Goal: Check status: Check status

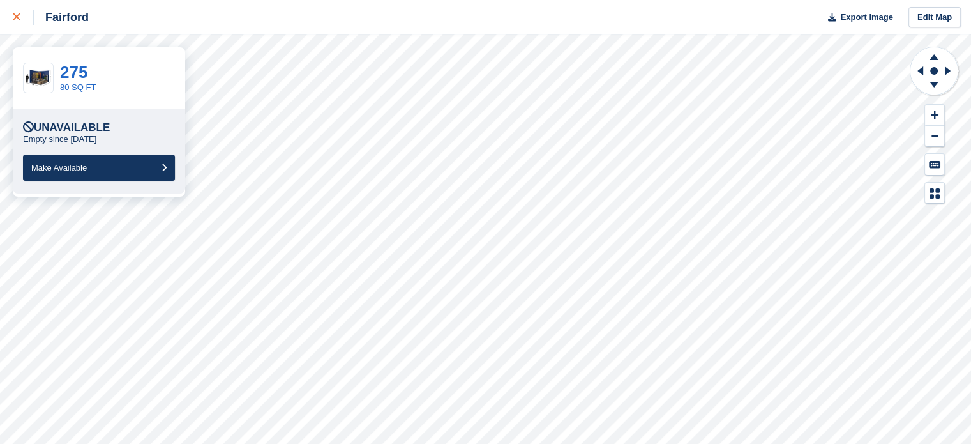
click at [5, 24] on link at bounding box center [17, 17] width 34 height 34
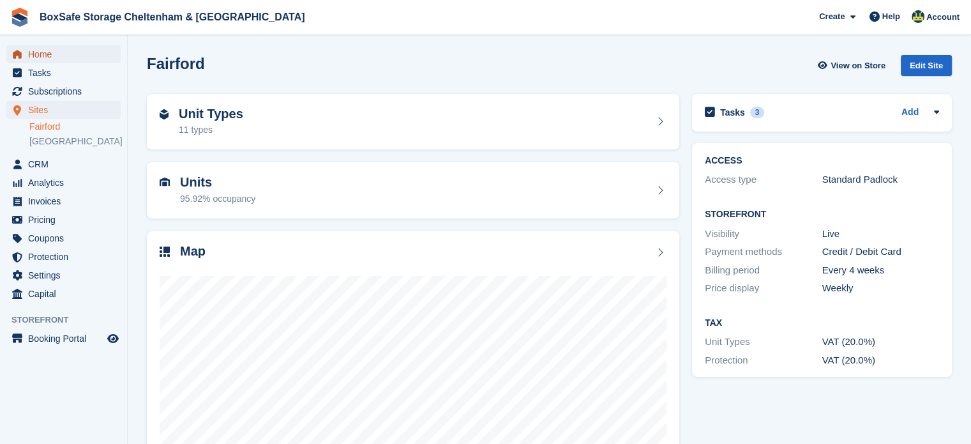
click at [86, 52] on span "Home" at bounding box center [66, 54] width 77 height 18
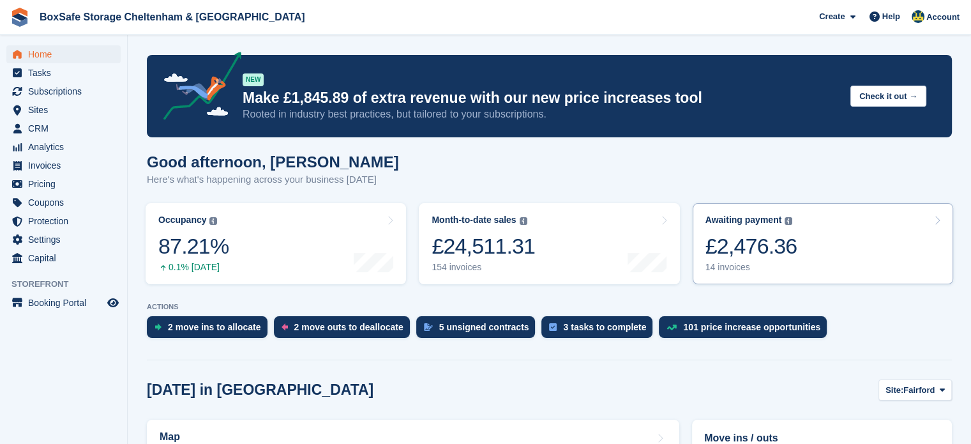
click at [814, 251] on link "Awaiting payment The total outstanding balance on all open invoices. £2,476.36 …" at bounding box center [823, 243] width 260 height 81
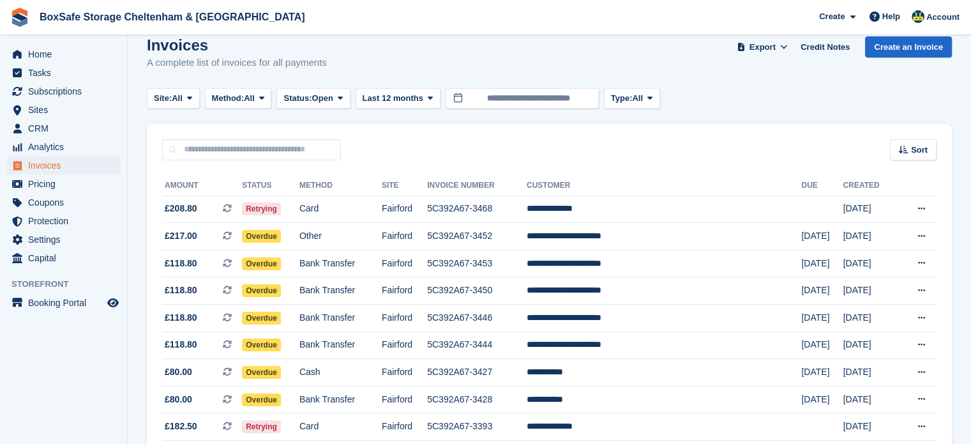
scroll to position [4, 0]
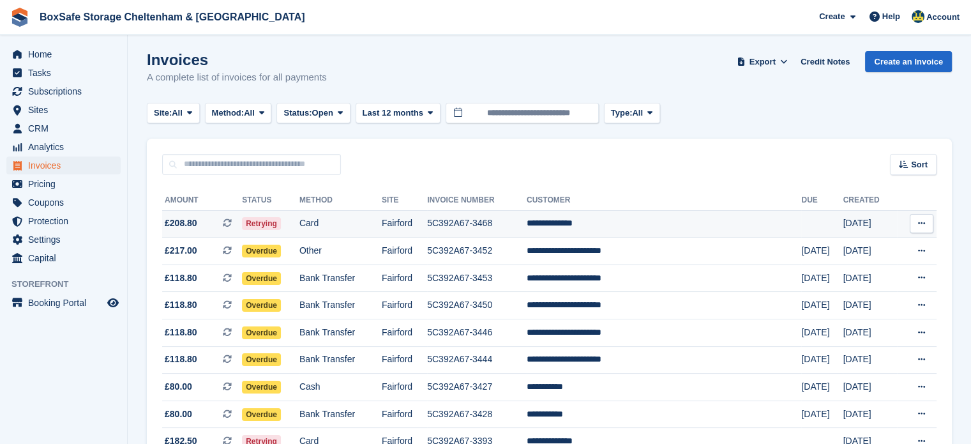
click at [527, 225] on td "5C392A67-3468" at bounding box center [477, 223] width 100 height 27
